Goal: Task Accomplishment & Management: Manage account settings

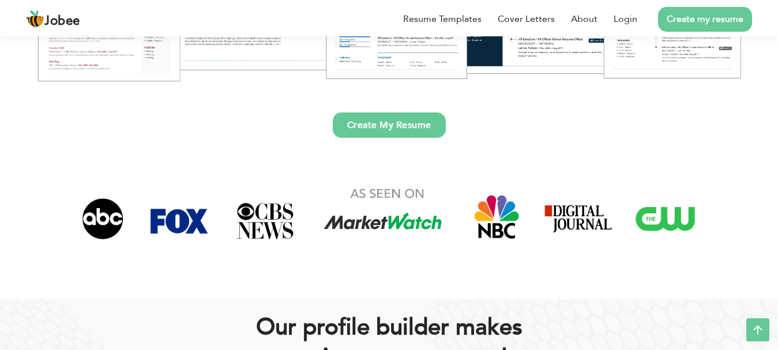
scroll to position [318, 0]
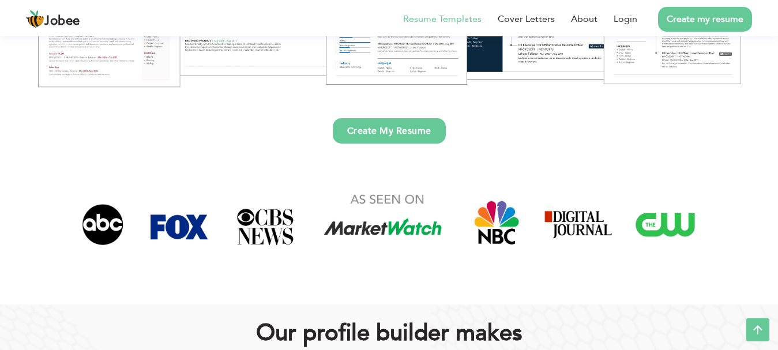
click at [434, 20] on link "Resume Templates" at bounding box center [442, 19] width 78 height 14
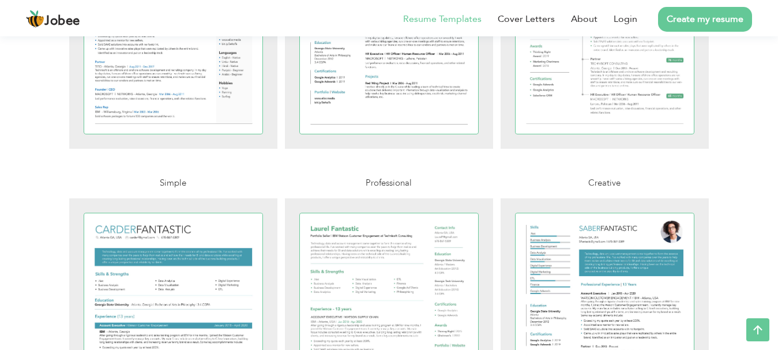
drag, startPoint x: 781, startPoint y: 168, endPoint x: 785, endPoint y: 156, distance: 13.1
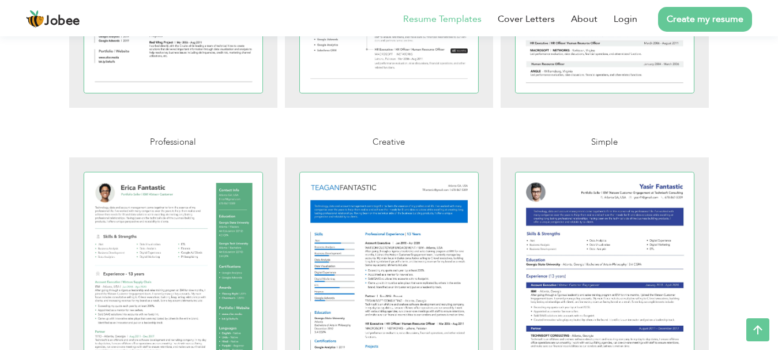
scroll to position [1438, 0]
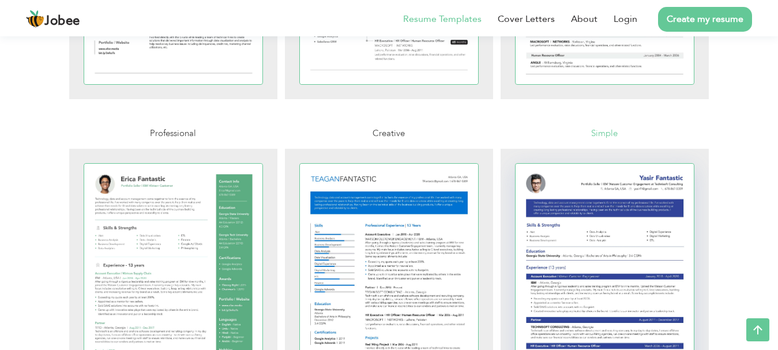
click at [598, 288] on div at bounding box center [604, 279] width 179 height 231
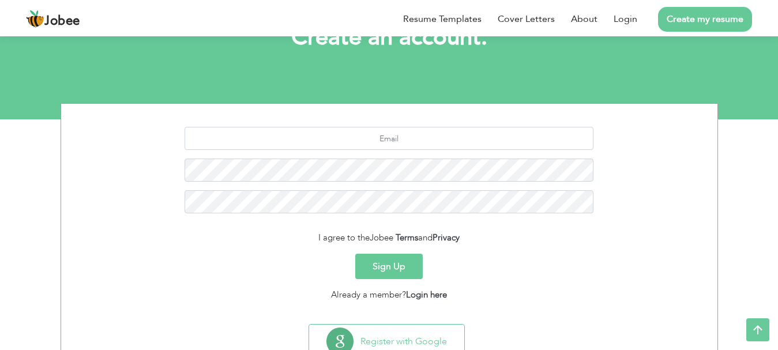
scroll to position [90, 0]
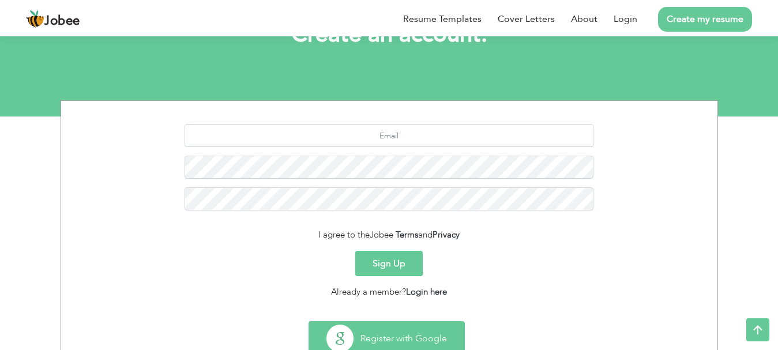
click at [406, 333] on button "Register with Google" at bounding box center [386, 338] width 155 height 33
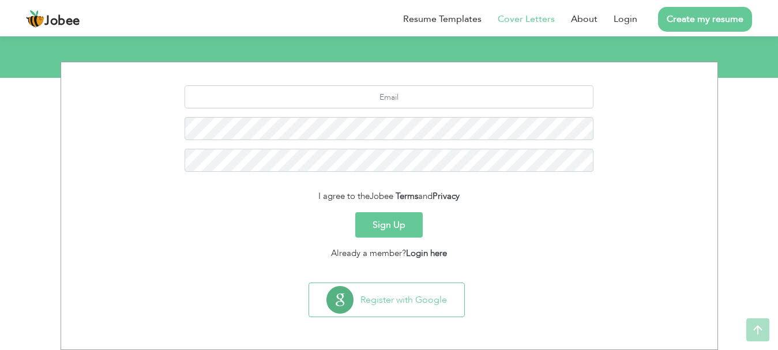
scroll to position [129, 0]
click at [425, 255] on link "Login here" at bounding box center [426, 253] width 41 height 12
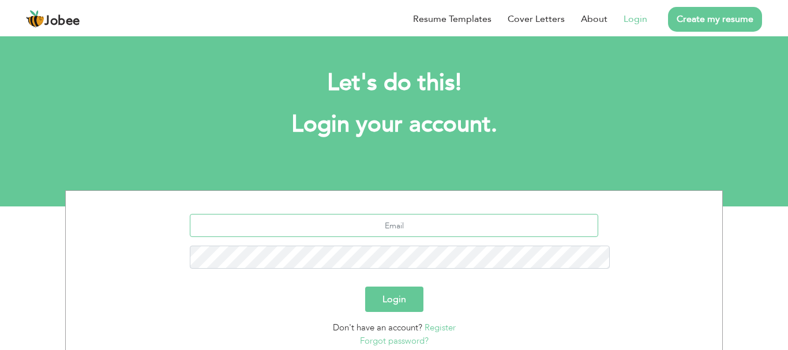
click at [396, 214] on input "text" at bounding box center [394, 225] width 409 height 23
type input "[EMAIL_ADDRESS][DOMAIN_NAME]"
click at [391, 287] on button "Login" at bounding box center [394, 299] width 58 height 25
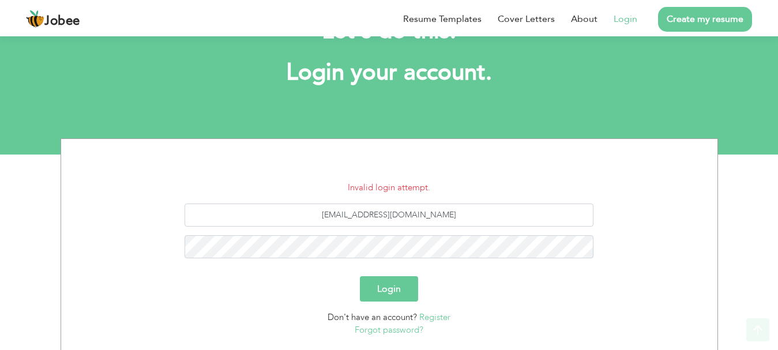
scroll to position [68, 0]
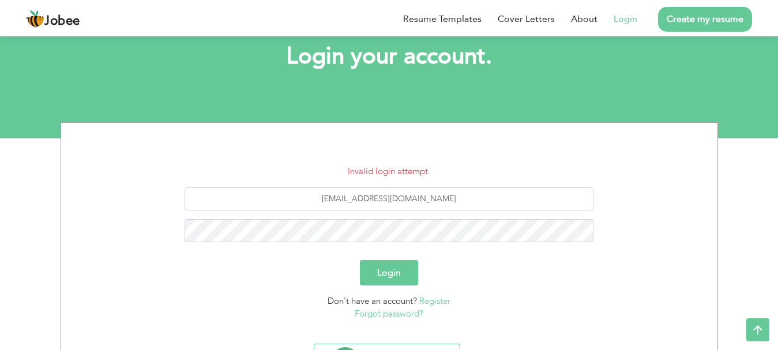
click at [413, 312] on link "Forgot password?" at bounding box center [389, 314] width 69 height 12
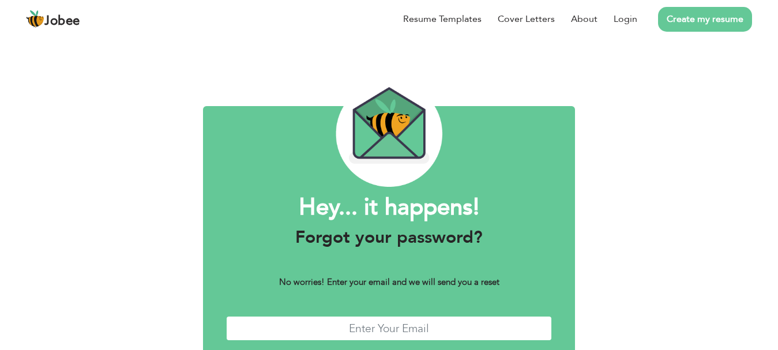
type input "[EMAIL_ADDRESS][DOMAIN_NAME]"
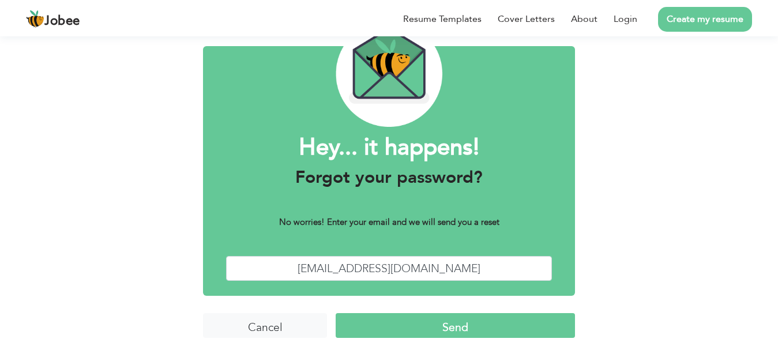
scroll to position [61, 0]
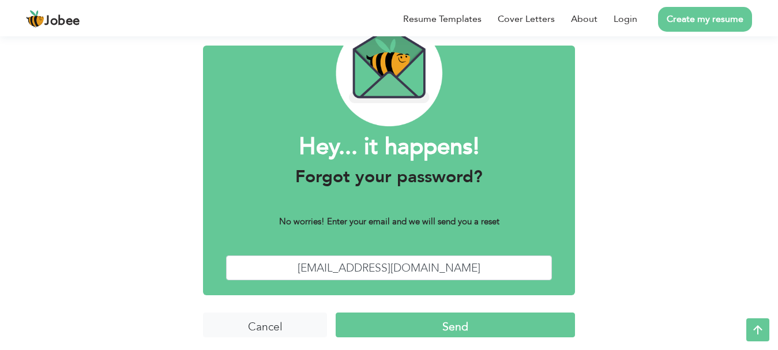
click at [488, 319] on input "Send" at bounding box center [455, 324] width 239 height 25
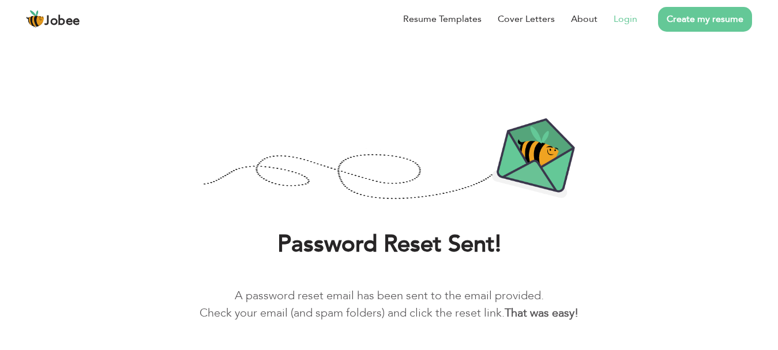
click at [626, 20] on link "Login" at bounding box center [625, 19] width 24 height 14
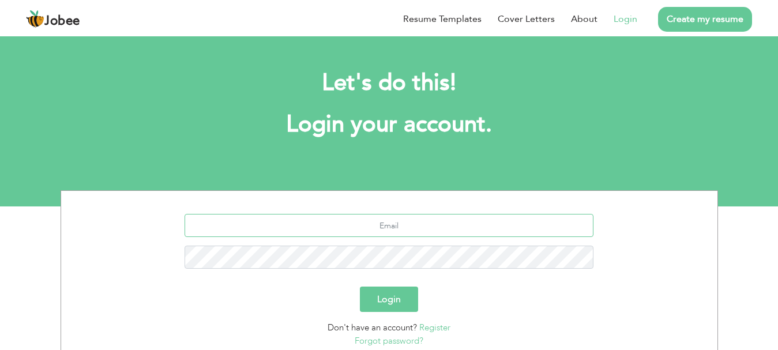
click at [368, 229] on input "text" at bounding box center [388, 225] width 409 height 23
type input "nomanzaheer954@gmail.com"
click at [393, 307] on button "Login" at bounding box center [389, 299] width 58 height 25
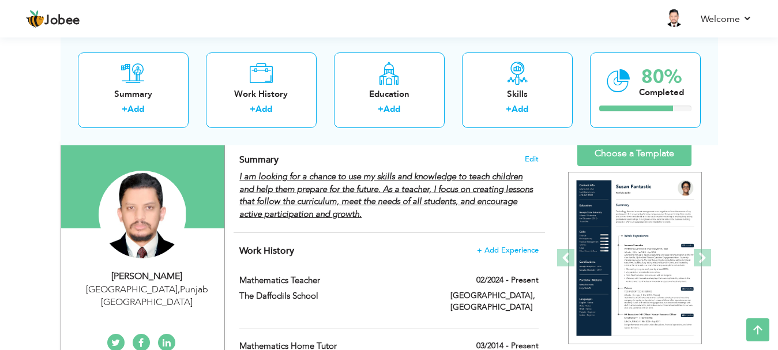
scroll to position [74, 0]
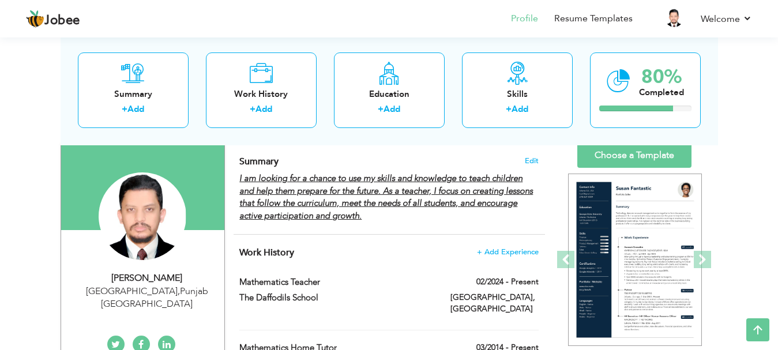
click at [778, 103] on html "Jobee Profile Resume Templates Resume Templates Cover Letters About My Resume W…" at bounding box center [389, 101] width 778 height 350
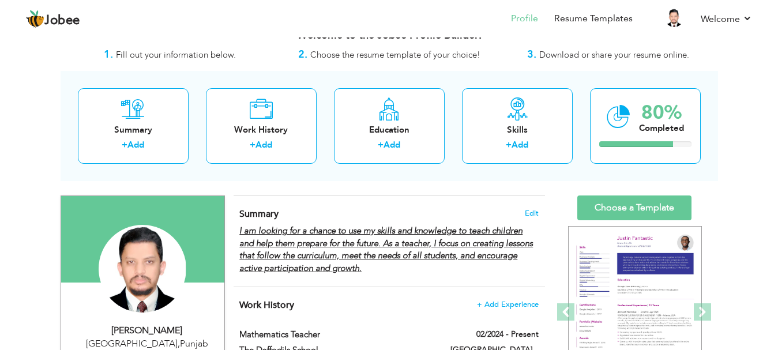
scroll to position [0, 0]
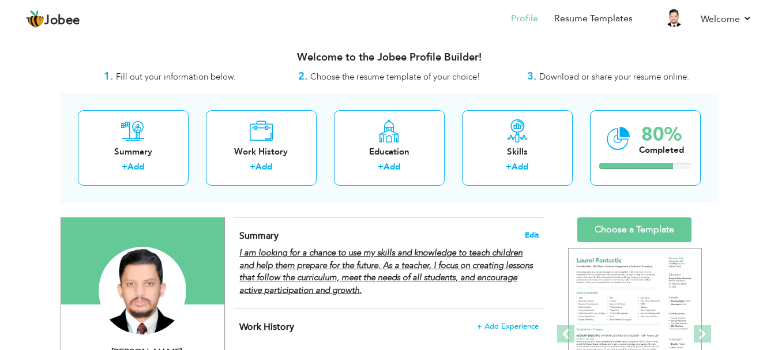
click at [532, 234] on span "Edit" at bounding box center [532, 235] width 14 height 8
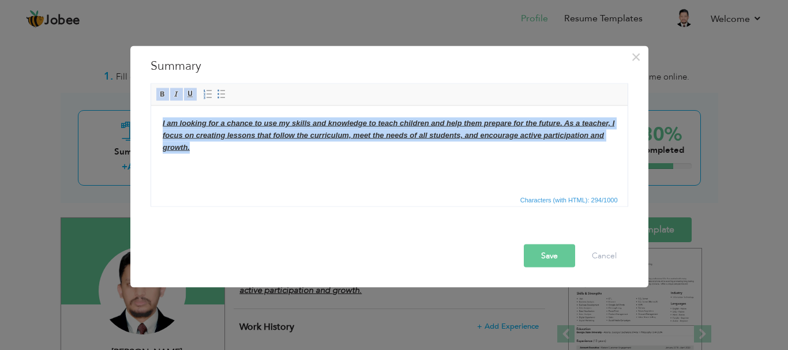
drag, startPoint x: 193, startPoint y: 146, endPoint x: 161, endPoint y: 125, distance: 37.9
click at [162, 125] on body "I am looking for a chance to use my skills and knowledge to teach children and …" at bounding box center [388, 135] width 453 height 36
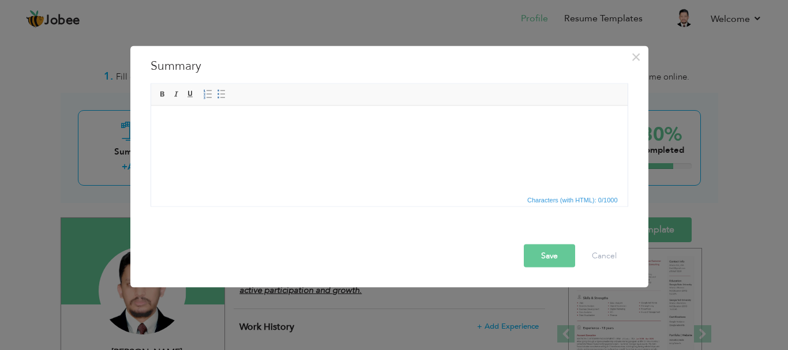
click at [246, 141] on html at bounding box center [388, 123] width 476 height 35
drag, startPoint x: 246, startPoint y: 144, endPoint x: 245, endPoint y: 178, distance: 34.0
click at [245, 141] on html at bounding box center [388, 123] width 476 height 35
drag, startPoint x: 101, startPoint y: 48, endPoint x: 198, endPoint y: 197, distance: 177.5
click at [198, 197] on span "Characters (with HTML): 0/1000" at bounding box center [389, 199] width 476 height 14
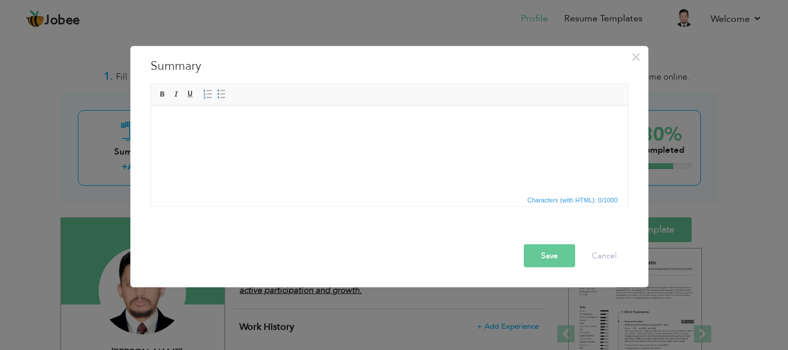
click at [221, 141] on html at bounding box center [388, 123] width 476 height 35
drag, startPoint x: 221, startPoint y: 164, endPoint x: 204, endPoint y: 160, distance: 17.8
click at [204, 141] on html at bounding box center [388, 123] width 476 height 35
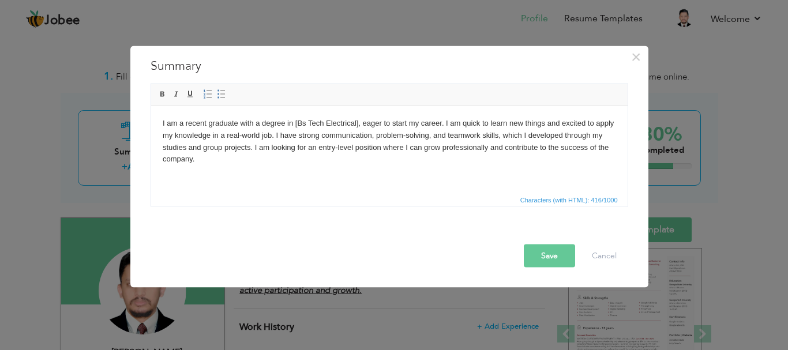
click at [544, 255] on button "Save" at bounding box center [549, 255] width 51 height 23
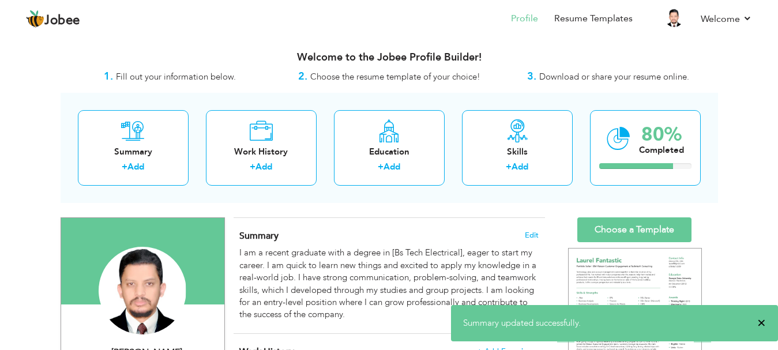
click at [763, 321] on span "×" at bounding box center [761, 323] width 9 height 12
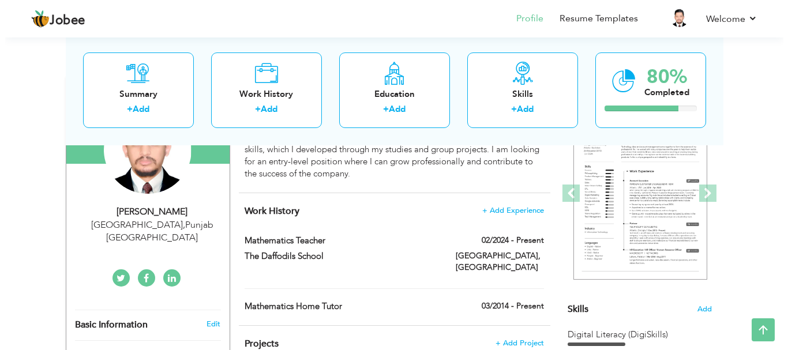
scroll to position [142, 0]
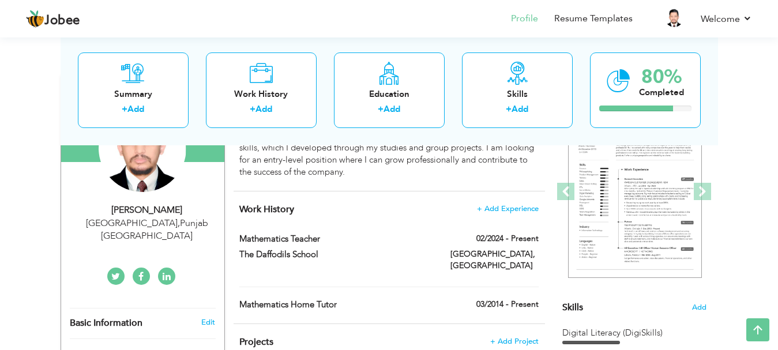
click at [461, 258] on div "Lahore, Pakistan" at bounding box center [495, 261] width 106 height 26
type input "Mathematics Teacher"
type input "The Daffodils School"
type input "02/2024"
type input "[GEOGRAPHIC_DATA]"
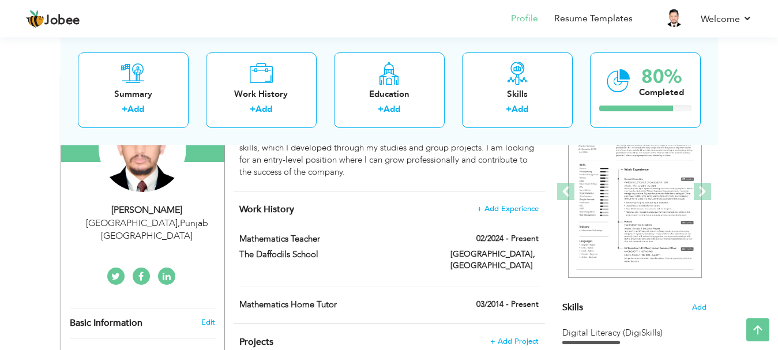
type input "[GEOGRAPHIC_DATA]"
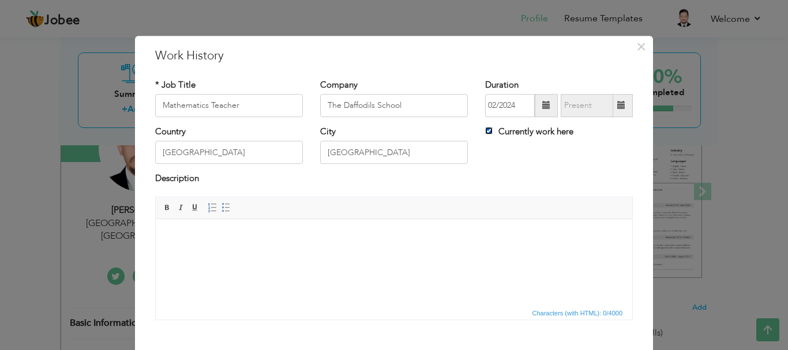
click at [485, 133] on input "Currently work here" at bounding box center [488, 130] width 7 height 7
checkbox input "false"
click at [416, 111] on input "The Daffodils School" at bounding box center [394, 105] width 148 height 23
click at [406, 108] on input "The Daffodils School" at bounding box center [394, 105] width 148 height 23
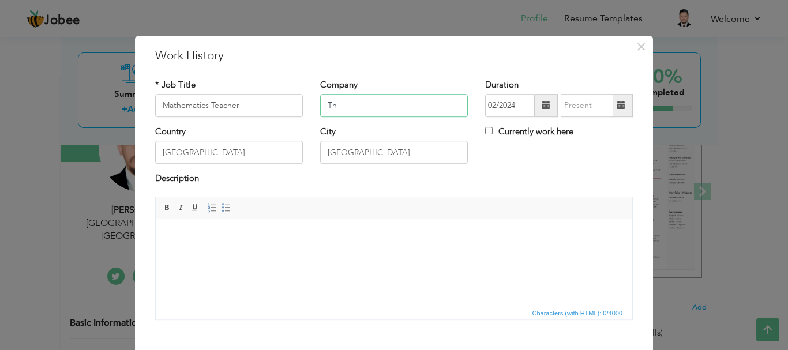
type input "T"
click at [266, 111] on input "Mathematics Teacher" at bounding box center [229, 105] width 148 height 23
type input "M"
click at [214, 153] on input "[GEOGRAPHIC_DATA]" at bounding box center [229, 152] width 148 height 23
type input "P"
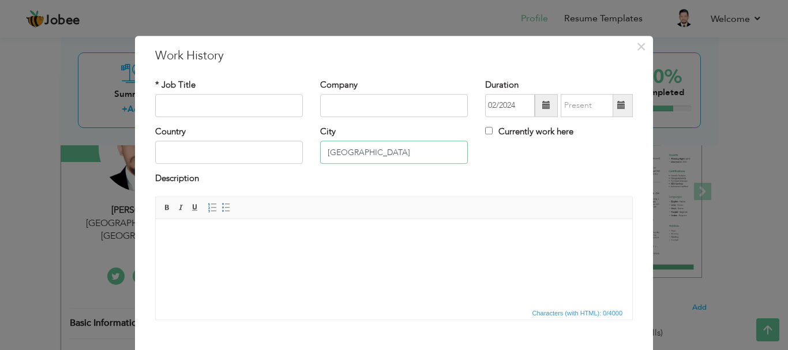
click at [362, 153] on input "[GEOGRAPHIC_DATA]" at bounding box center [394, 152] width 148 height 23
type input "L"
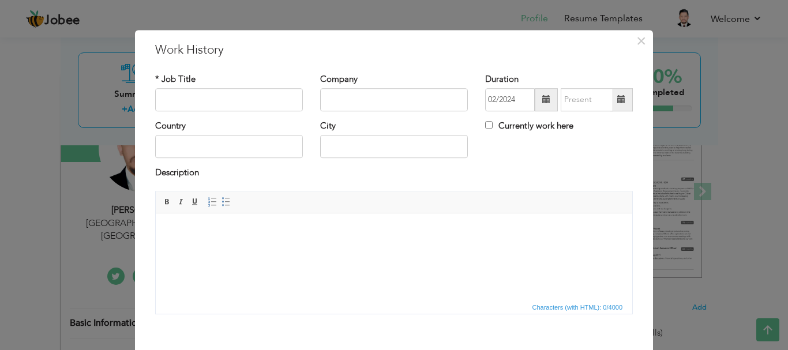
scroll to position [63, 0]
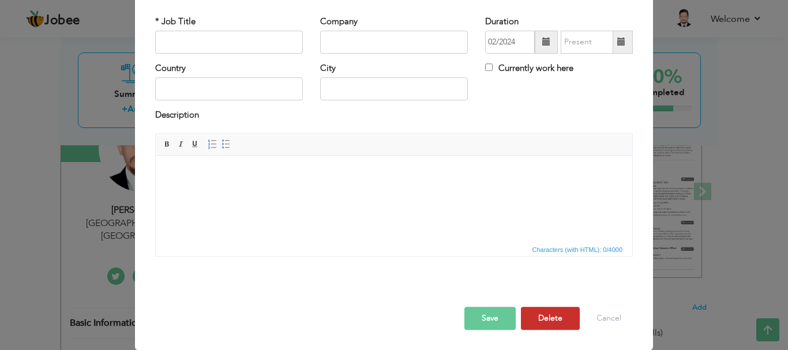
click at [544, 319] on button "Delete" at bounding box center [550, 318] width 59 height 23
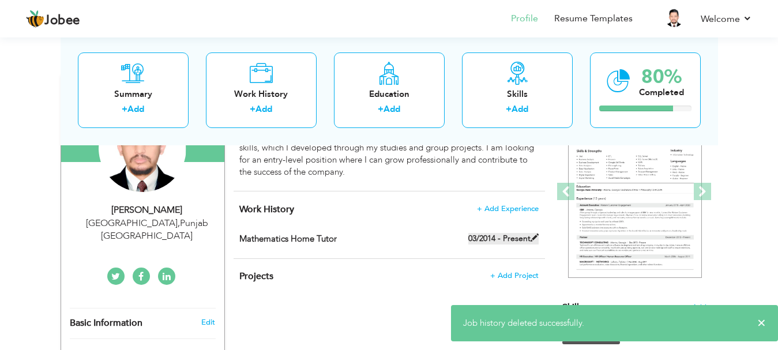
click at [527, 238] on label "03/2014 - Present" at bounding box center [503, 239] width 70 height 12
type input "Mathematics Home Tutor"
type input "03/2014"
checkbox input "true"
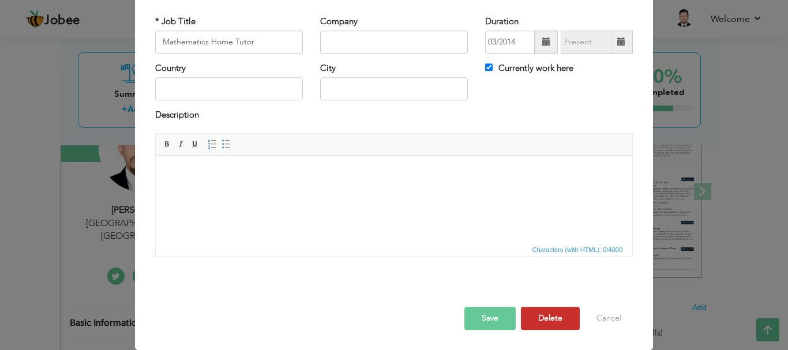
click at [552, 317] on button "Delete" at bounding box center [550, 318] width 59 height 23
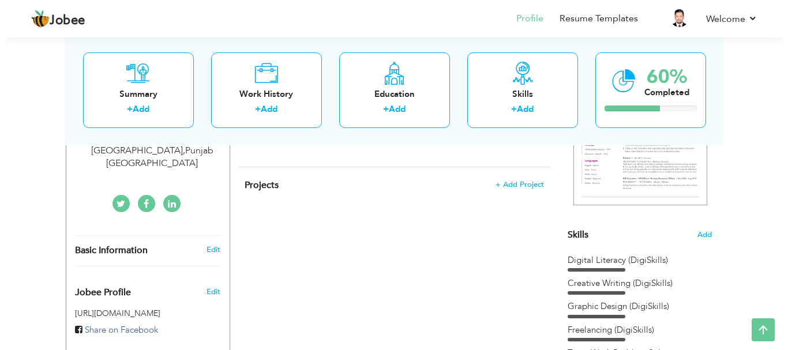
scroll to position [240, 0]
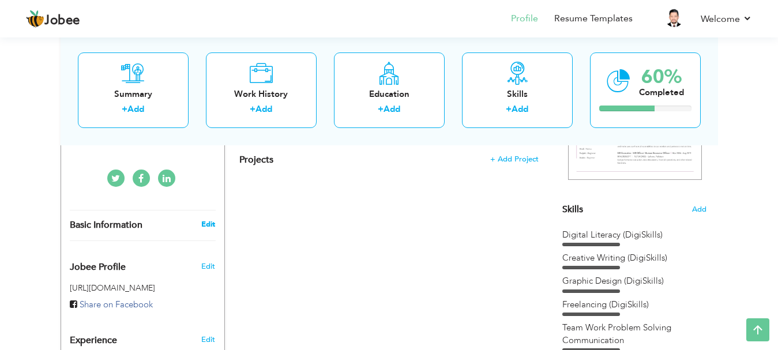
click at [207, 219] on link "Edit" at bounding box center [208, 224] width 14 height 10
type input "Noman"
type input "[PERSON_NAME]"
type input "0304-4758268"
select select "number:166"
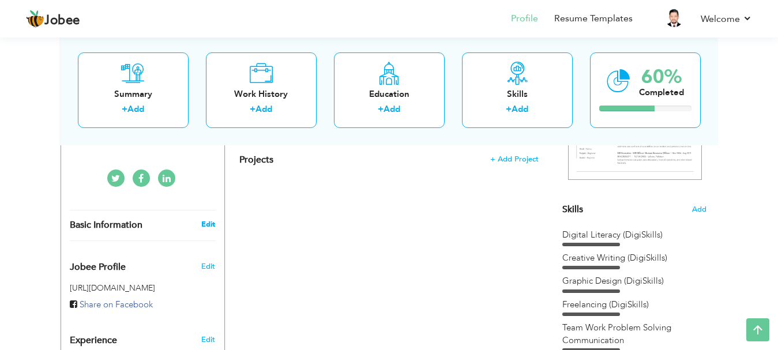
type input "[GEOGRAPHIC_DATA]"
select select "number:1"
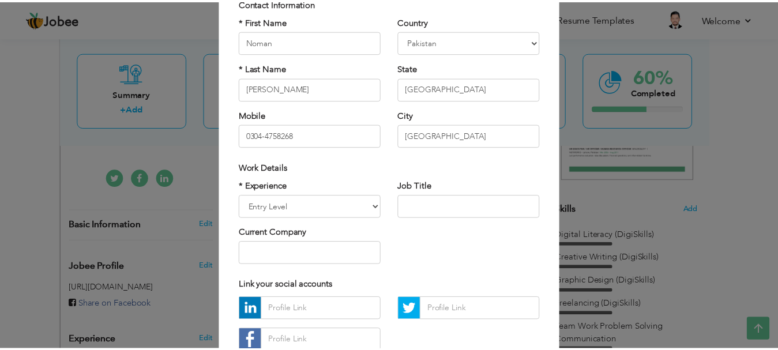
scroll to position [168, 0]
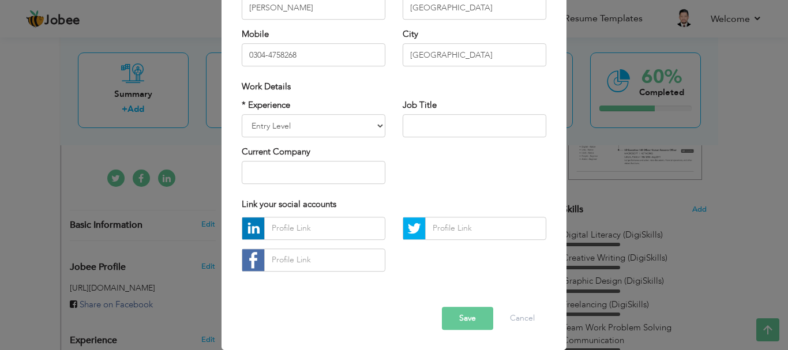
click at [458, 318] on button "Save" at bounding box center [467, 318] width 51 height 23
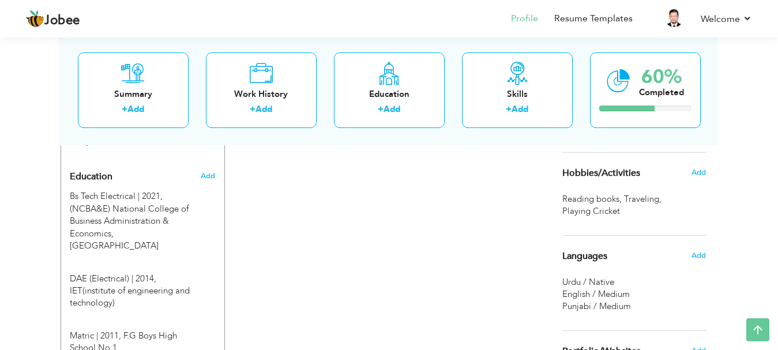
scroll to position [453, 0]
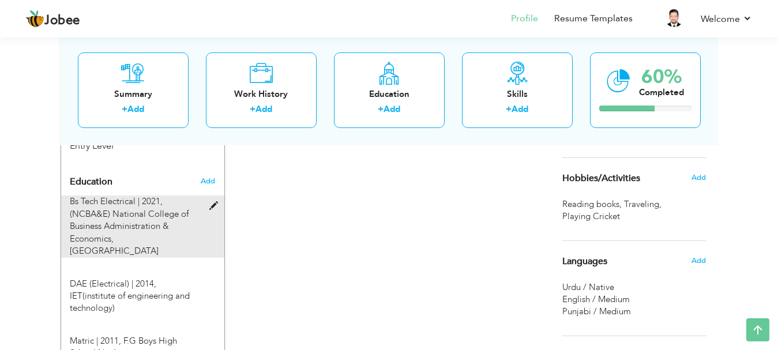
click at [217, 202] on span at bounding box center [216, 206] width 14 height 9
type input "Bs Tech Electrical"
type input "2021"
type input "(NCBA&E) National College of Business Administration & Economics"
radio input "true"
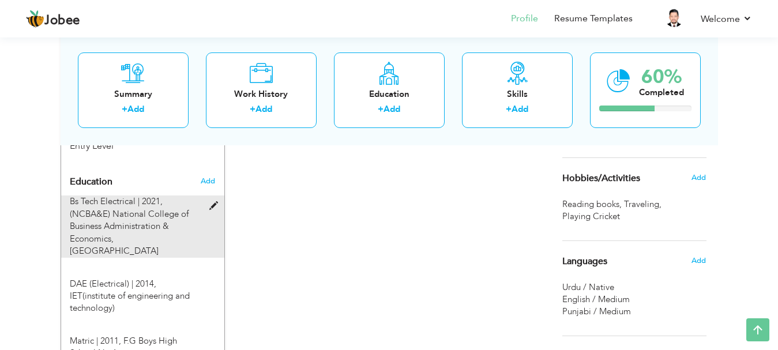
type input "[GEOGRAPHIC_DATA]"
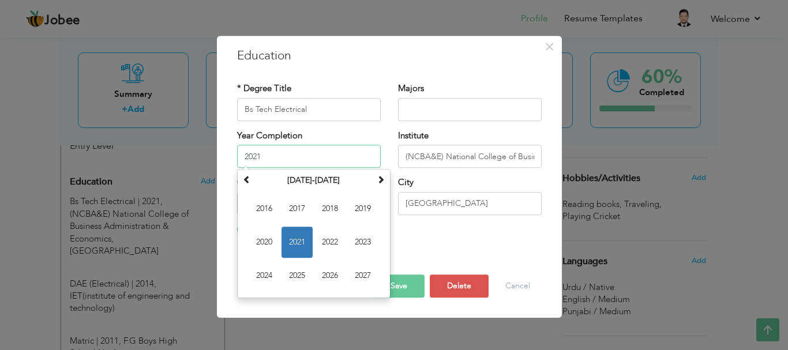
click at [277, 157] on input "2021" at bounding box center [309, 156] width 144 height 23
type input "2021"
click at [400, 283] on button "Save" at bounding box center [398, 285] width 51 height 23
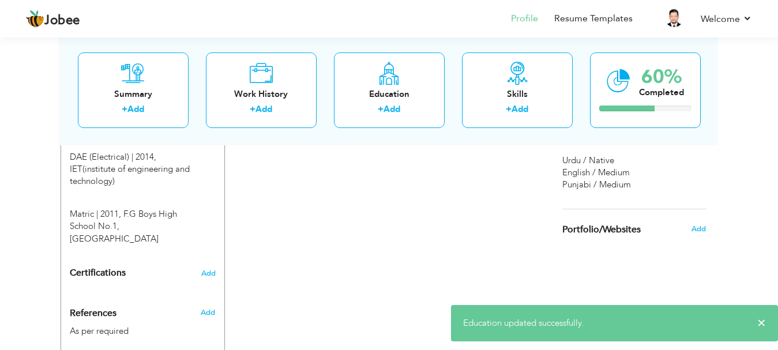
scroll to position [622, 0]
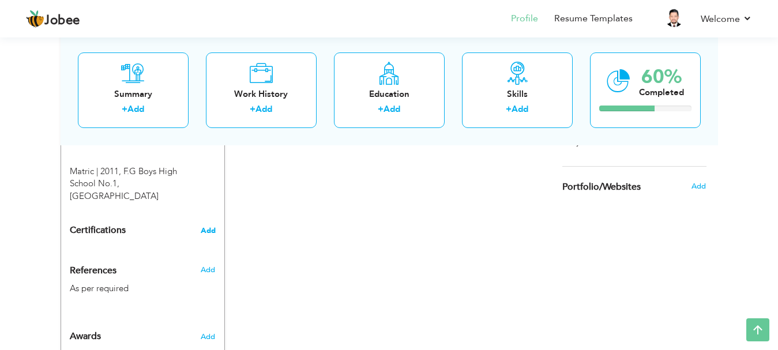
click at [209, 227] on span "Add" at bounding box center [208, 231] width 15 height 8
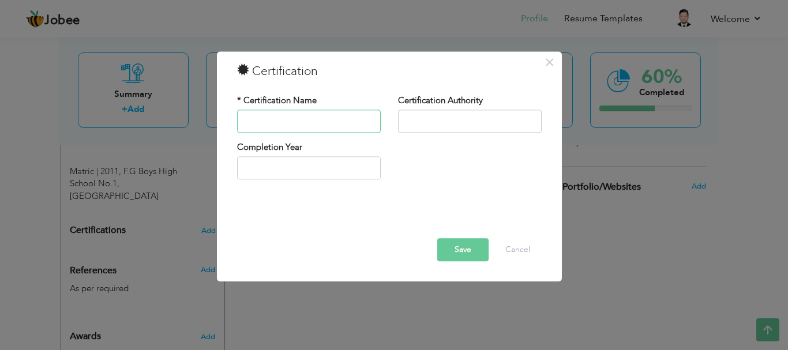
type input "Freelancing"
click at [453, 254] on button "Save" at bounding box center [462, 249] width 51 height 23
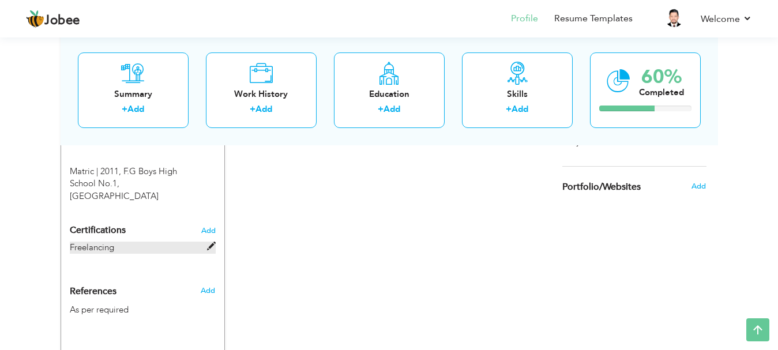
click at [208, 242] on span at bounding box center [211, 246] width 9 height 9
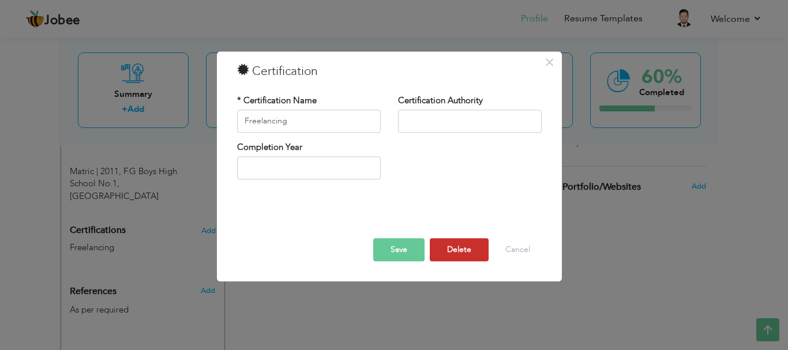
click at [456, 253] on button "Delete" at bounding box center [459, 249] width 59 height 23
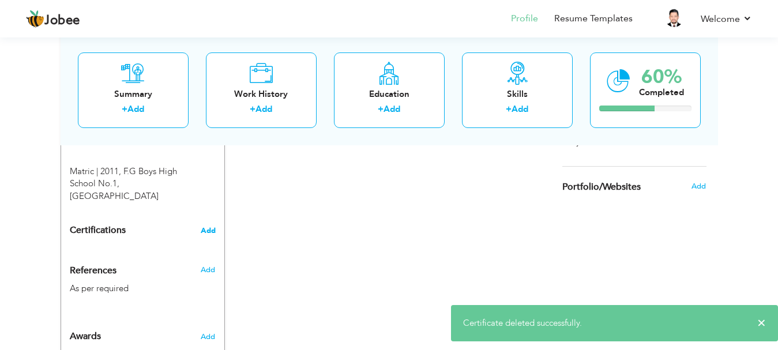
click at [204, 227] on span "Add" at bounding box center [208, 231] width 15 height 8
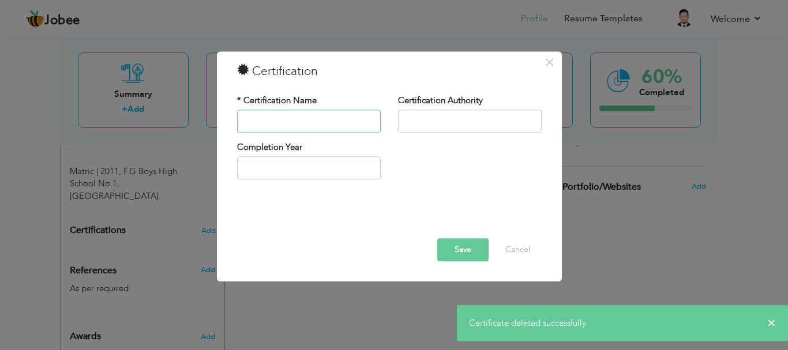
click at [295, 124] on input "text" at bounding box center [309, 121] width 144 height 23
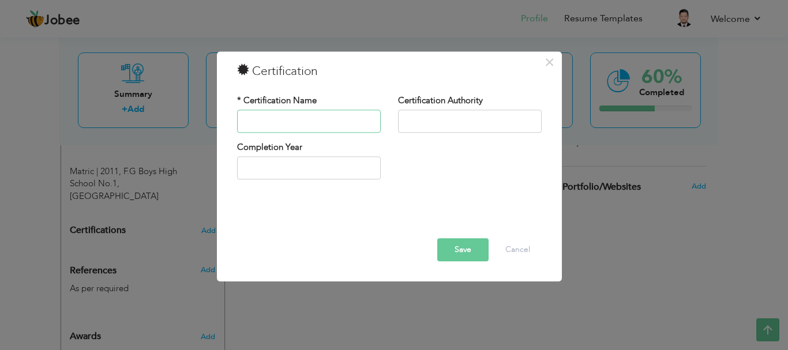
type input "Digital Literacy"
click at [458, 255] on button "Save" at bounding box center [462, 249] width 51 height 23
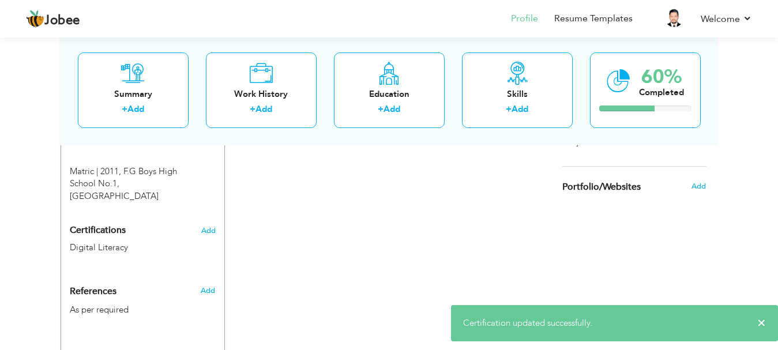
click at [218, 220] on div "Certifications Add Digital Literacy Digital Literacy" at bounding box center [142, 241] width 163 height 43
click at [211, 227] on span "Add" at bounding box center [208, 231] width 15 height 8
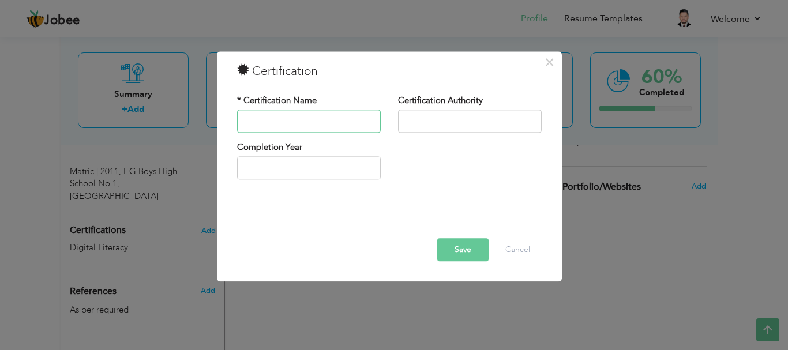
type input "Freelancing"
click at [468, 244] on button "Save" at bounding box center [462, 249] width 51 height 23
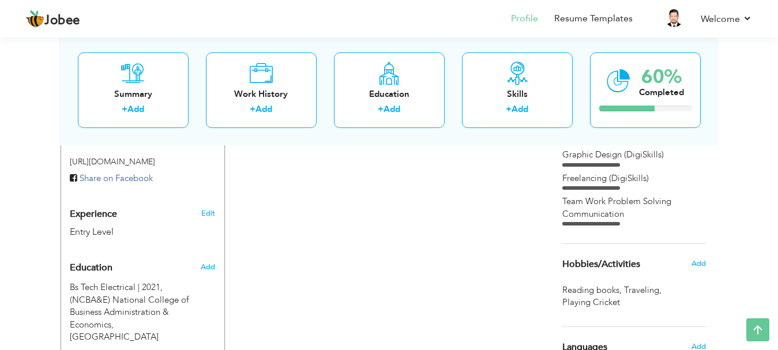
scroll to position [365, 0]
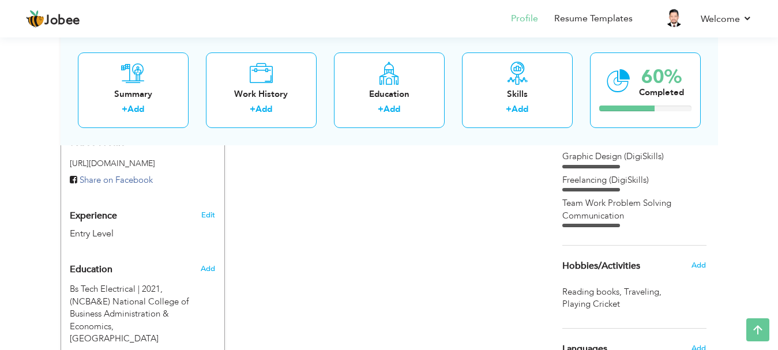
click at [599, 217] on div "Team Work Problem Solving Communication" at bounding box center [634, 209] width 144 height 25
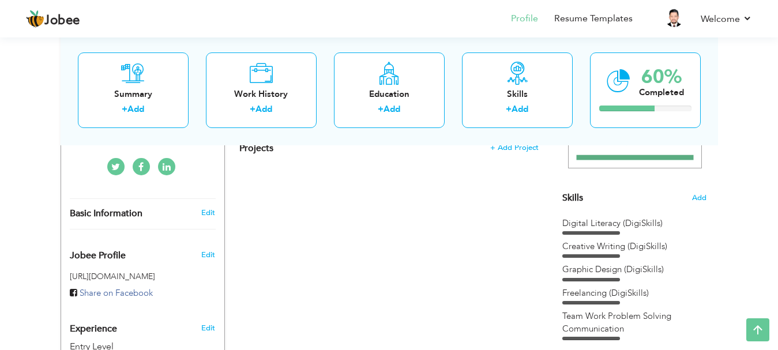
scroll to position [246, 0]
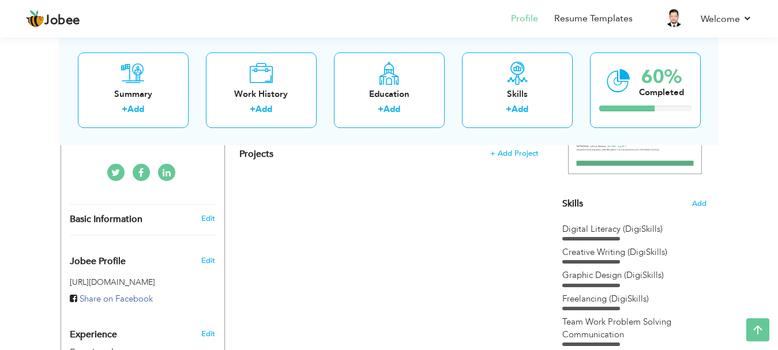
click at [617, 234] on div "Digital Literacy (DigiSkills)" at bounding box center [634, 229] width 144 height 12
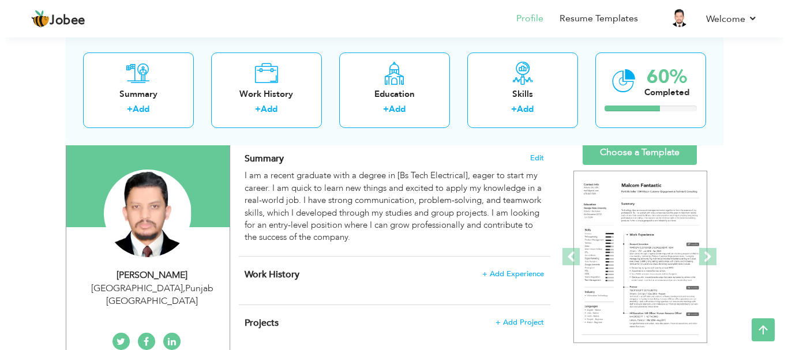
scroll to position [74, 0]
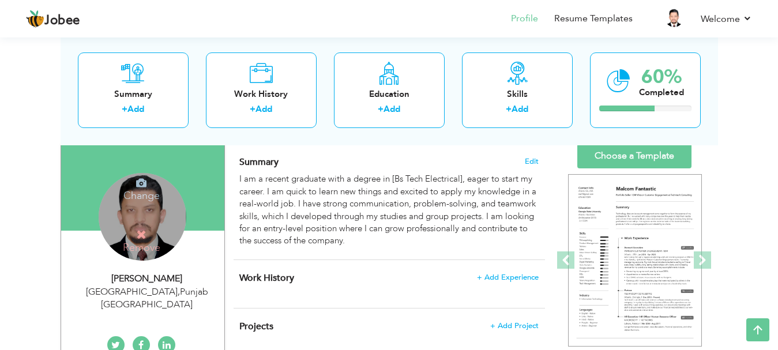
click at [157, 219] on div "Change Remove" at bounding box center [143, 217] width 88 height 88
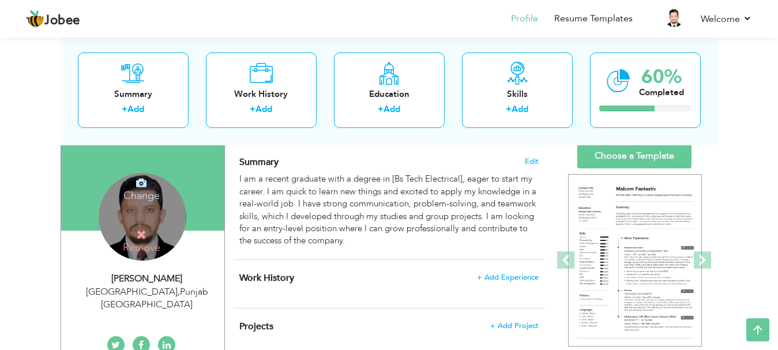
click at [143, 188] on icon at bounding box center [141, 183] width 10 height 10
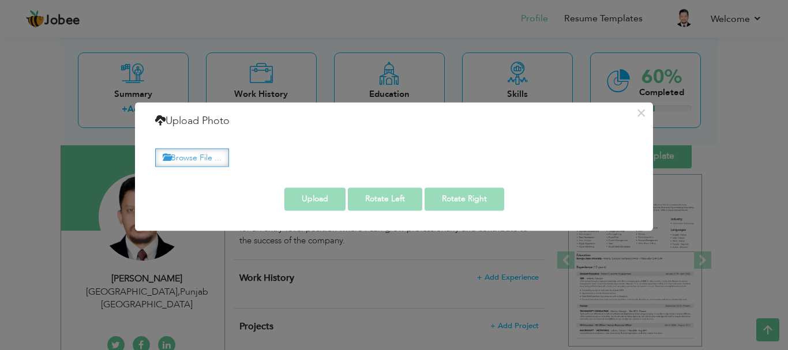
click at [187, 157] on label "Browse File ..." at bounding box center [192, 158] width 74 height 18
click at [0, 0] on input "Browse File ..." at bounding box center [0, 0] width 0 height 0
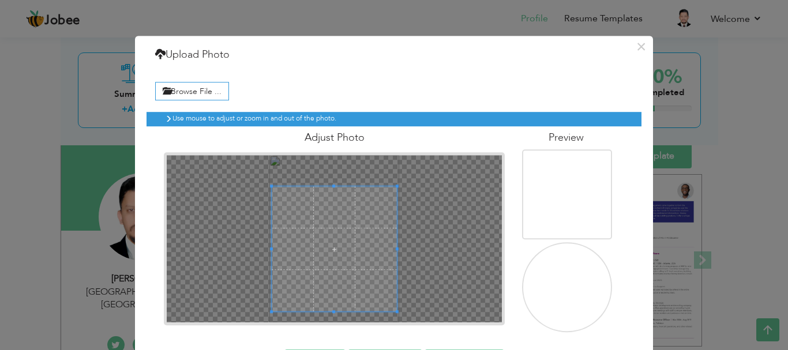
click at [332, 311] on div at bounding box center [334, 249] width 125 height 125
click at [330, 168] on div at bounding box center [334, 238] width 335 height 167
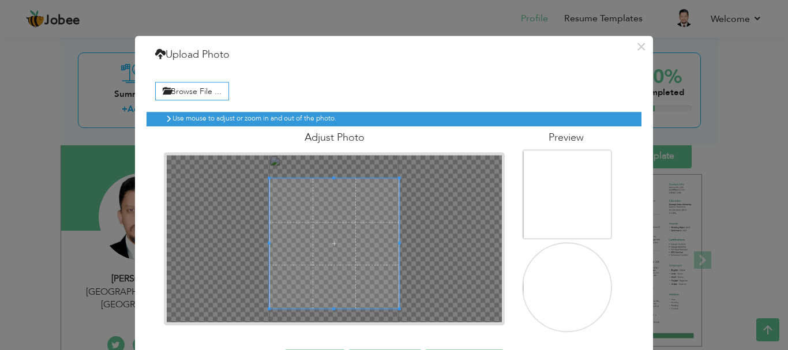
click at [332, 212] on span at bounding box center [334, 244] width 130 height 130
click at [328, 318] on div at bounding box center [334, 238] width 335 height 167
click at [332, 307] on span at bounding box center [333, 308] width 3 height 3
click at [328, 314] on div at bounding box center [334, 238] width 335 height 167
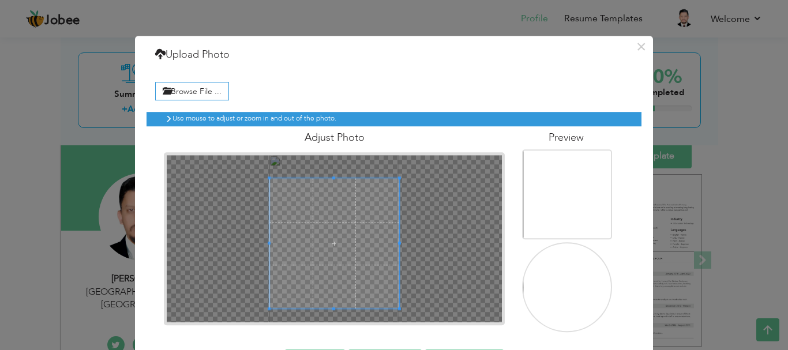
scroll to position [43, 0]
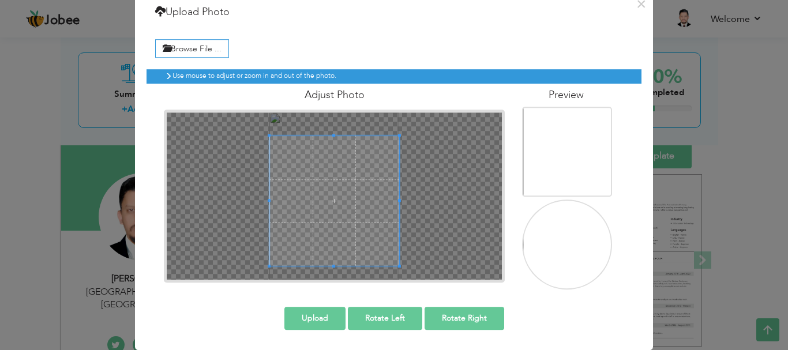
click at [330, 322] on button "Upload" at bounding box center [314, 318] width 61 height 23
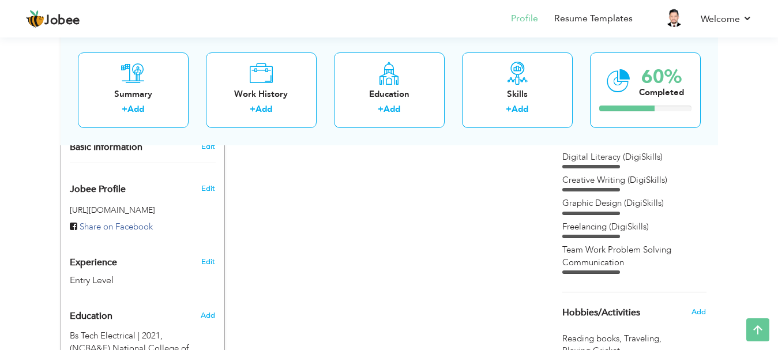
scroll to position [284, 0]
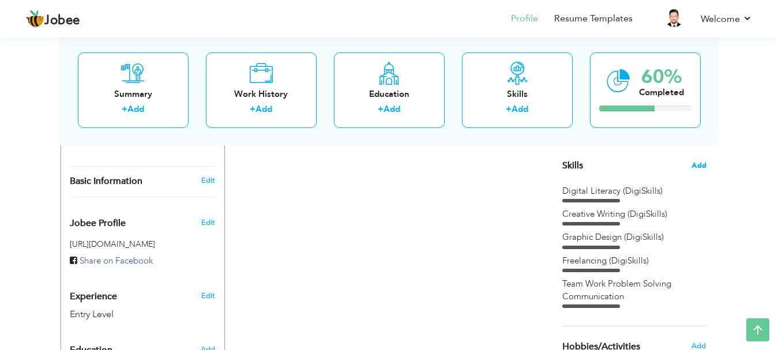
click at [703, 163] on span "Add" at bounding box center [698, 165] width 15 height 11
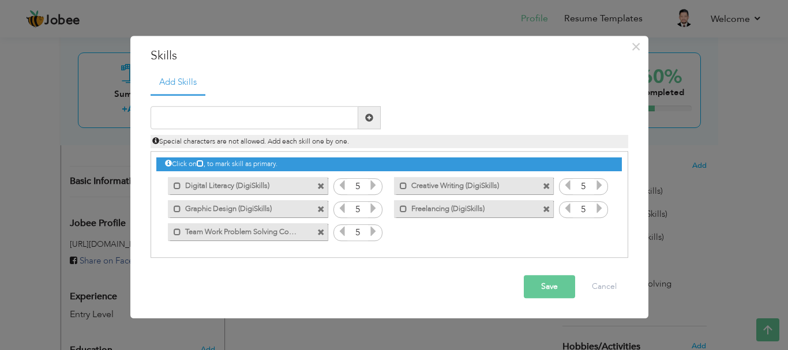
click at [321, 183] on span at bounding box center [320, 186] width 7 height 7
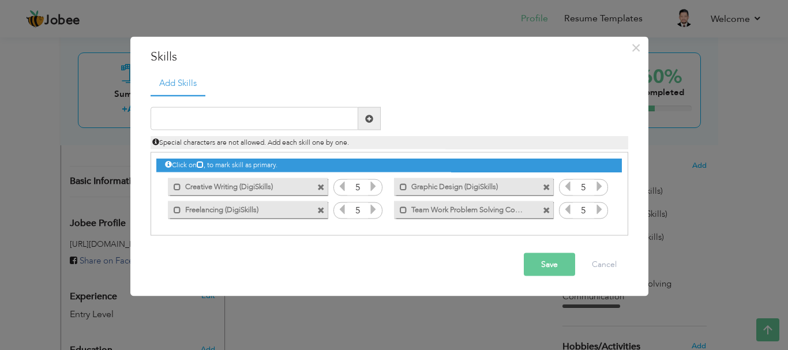
click at [321, 187] on span at bounding box center [320, 186] width 7 height 7
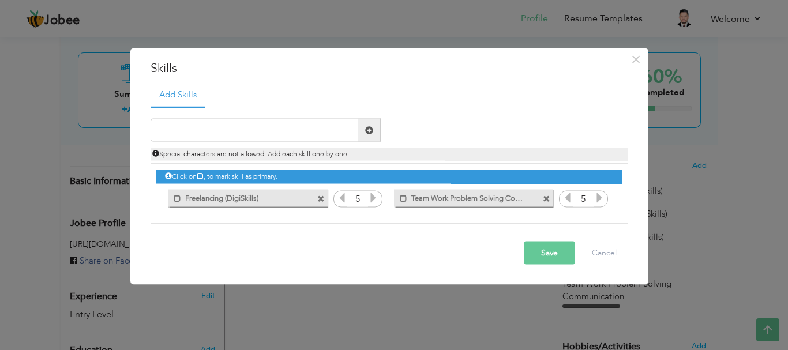
click at [321, 187] on div "Mark as primary skill. Freelancing (DigiSkills)" at bounding box center [244, 197] width 176 height 23
click at [322, 202] on span at bounding box center [320, 198] width 7 height 7
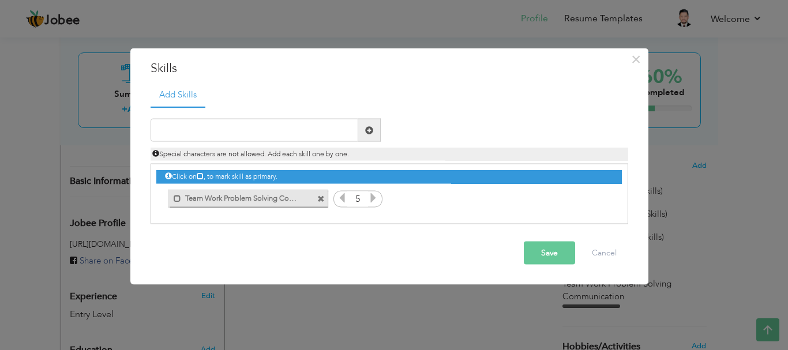
click at [323, 200] on span at bounding box center [320, 198] width 7 height 7
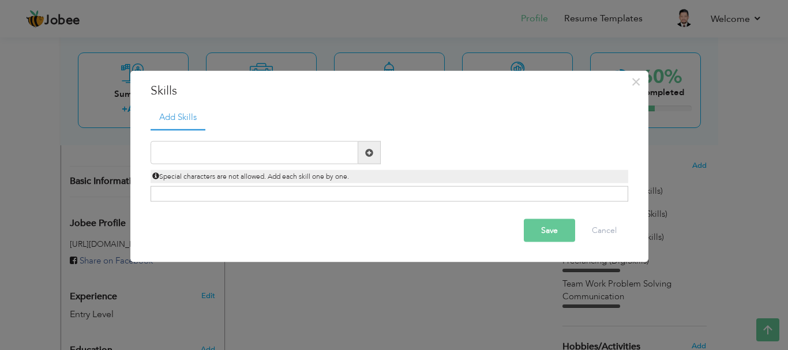
click at [548, 225] on button "Save" at bounding box center [549, 230] width 51 height 23
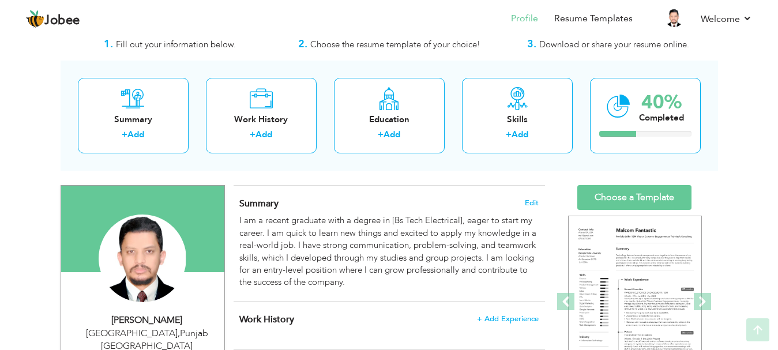
scroll to position [0, 0]
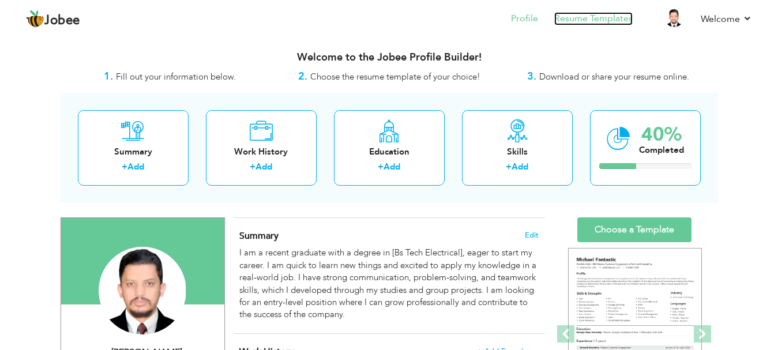
click at [578, 20] on link "Resume Templates" at bounding box center [593, 18] width 78 height 13
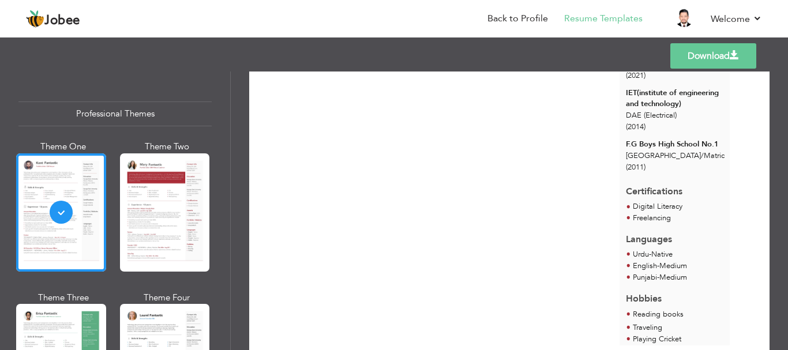
scroll to position [220, 0]
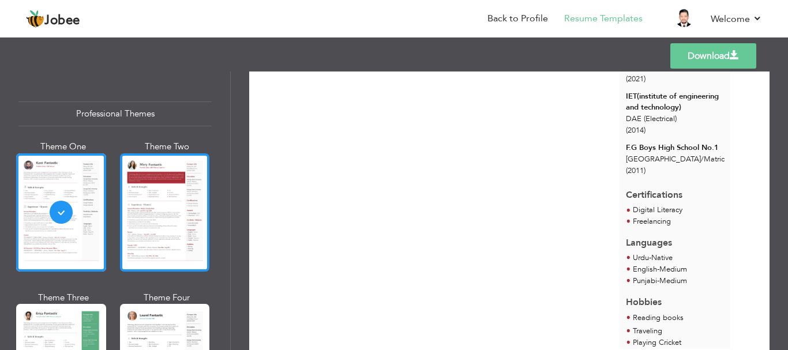
click at [153, 208] on div at bounding box center [165, 212] width 90 height 118
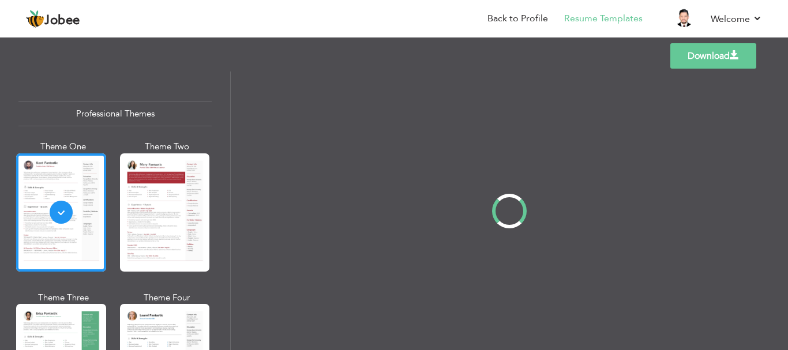
scroll to position [0, 0]
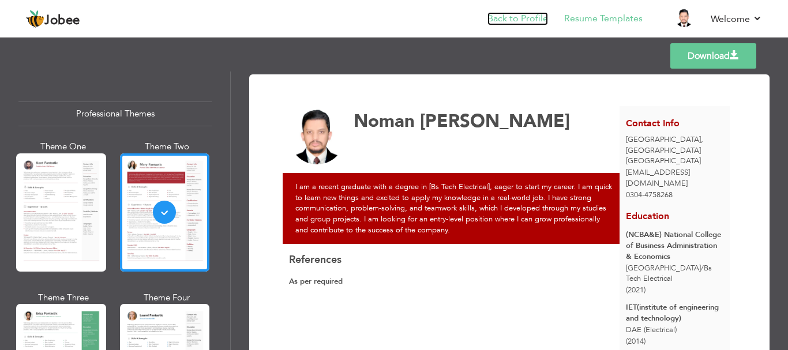
click at [515, 22] on link "Back to Profile" at bounding box center [517, 18] width 61 height 13
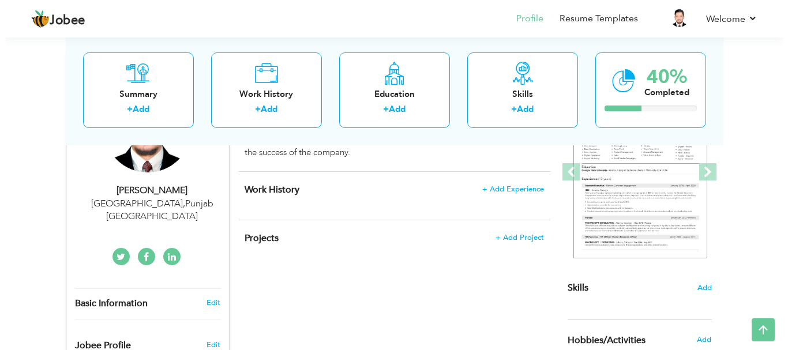
scroll to position [178, 0]
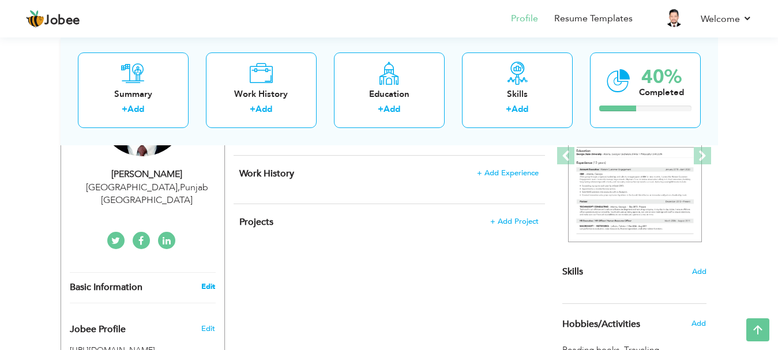
click at [212, 281] on link "Edit" at bounding box center [208, 286] width 14 height 10
type input "Noman"
type input "[PERSON_NAME]"
type input "0304-4758268"
select select "number:166"
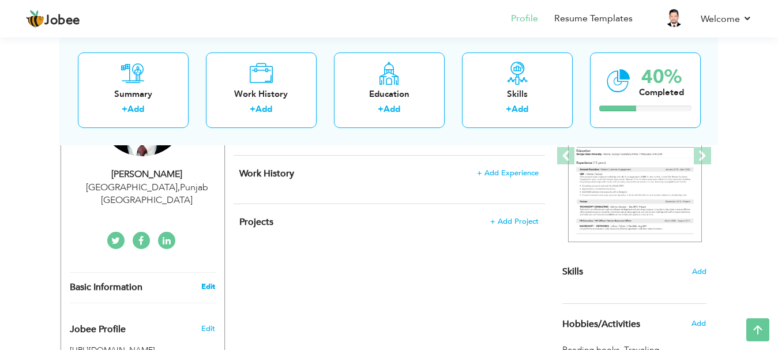
type input "[GEOGRAPHIC_DATA]"
select select "number:1"
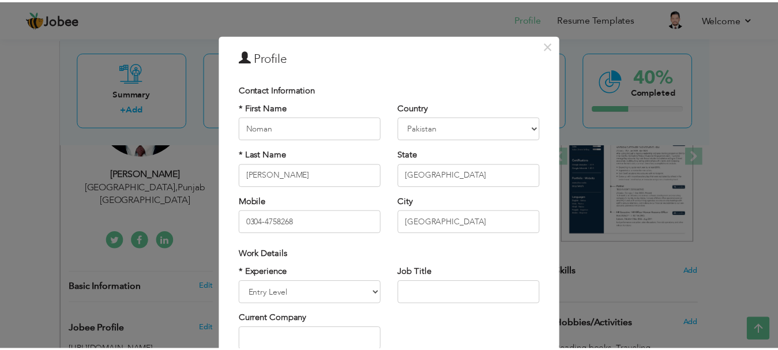
scroll to position [0, 0]
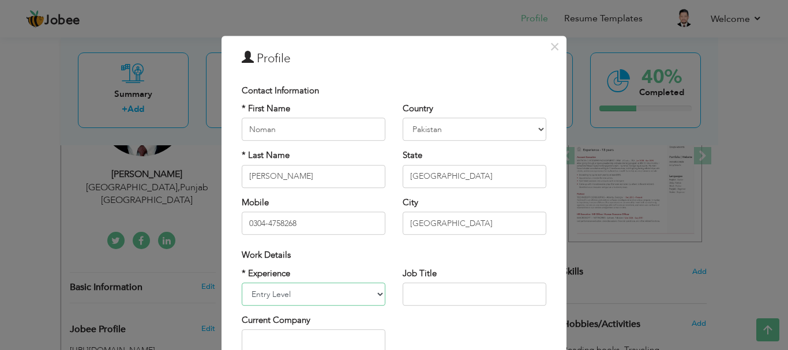
click at [362, 299] on select "Entry Level Less than 1 Year 1 Year 2 Years 3 Years 4 Years 5 Years 6 Years 7 Y…" at bounding box center [314, 294] width 144 height 23
click at [362, 298] on select "Entry Level Less than 1 Year 1 Year 2 Years 3 Years 4 Years 5 Years 6 Years 7 Y…" at bounding box center [314, 294] width 144 height 23
click at [549, 47] on span "×" at bounding box center [554, 46] width 10 height 21
